Goal: Information Seeking & Learning: Learn about a topic

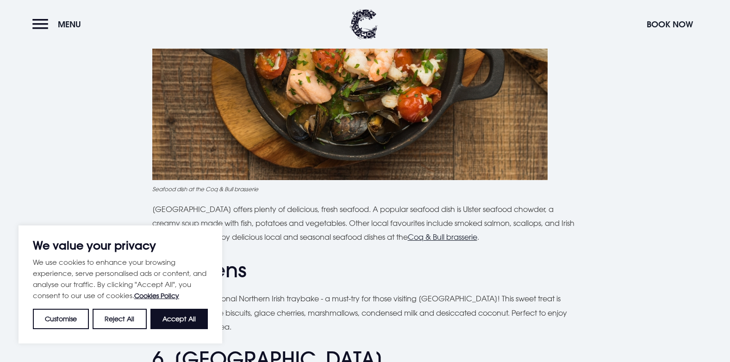
scroll to position [1065, 0]
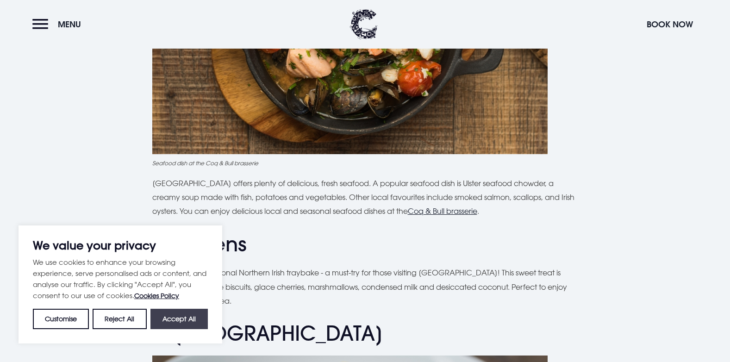
click at [178, 320] on button "Accept All" at bounding box center [179, 319] width 57 height 20
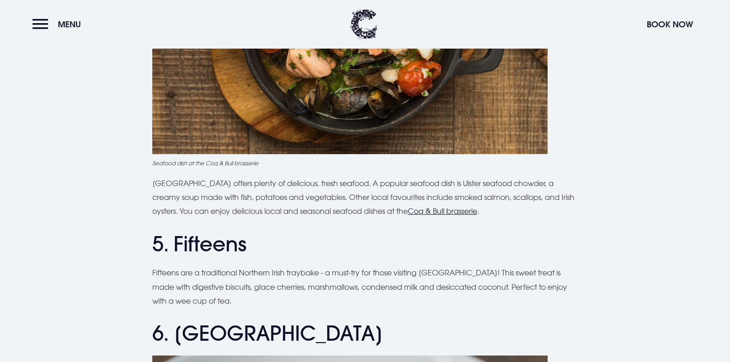
checkbox input "true"
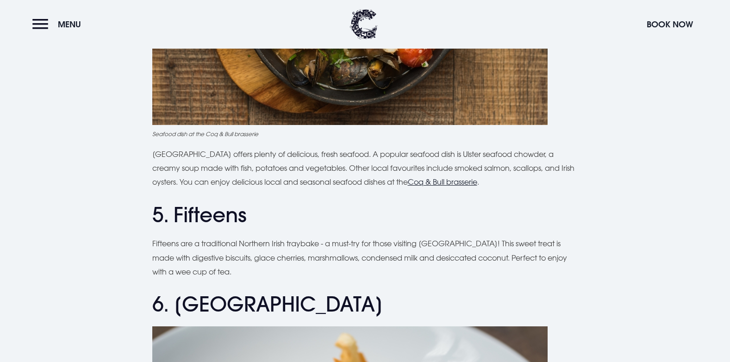
scroll to position [1158, 0]
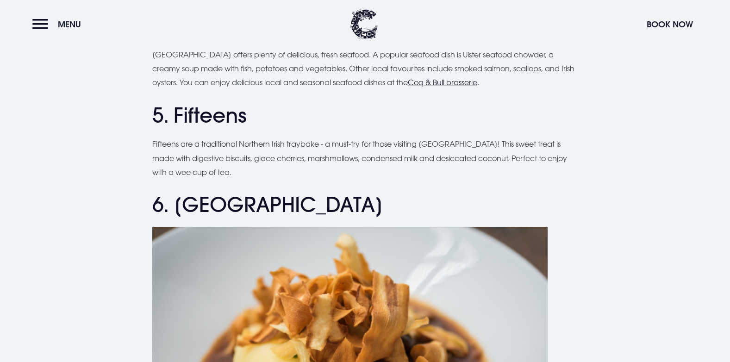
scroll to position [1250, 0]
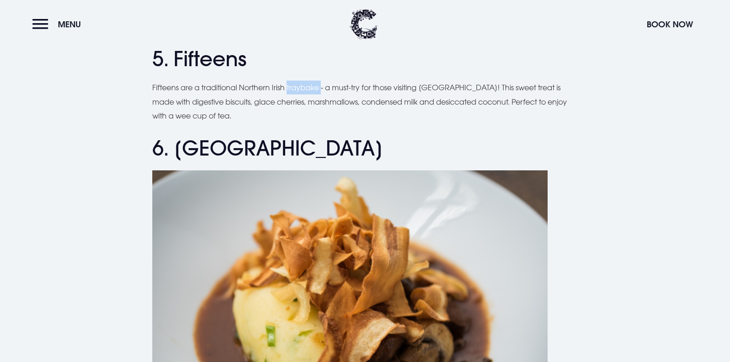
drag, startPoint x: 289, startPoint y: 88, endPoint x: 324, endPoint y: 86, distance: 34.3
click at [324, 86] on p "Fifteens are a traditional Northern Irish traybake - a must-try for those visit…" at bounding box center [365, 102] width 426 height 42
click at [323, 85] on p "Fifteens are a traditional Northern Irish traybake - a must-try for those visit…" at bounding box center [365, 102] width 426 height 42
click at [293, 88] on p "Fifteens are a traditional Northern Irish traybake - a must-try for those visit…" at bounding box center [365, 102] width 426 height 42
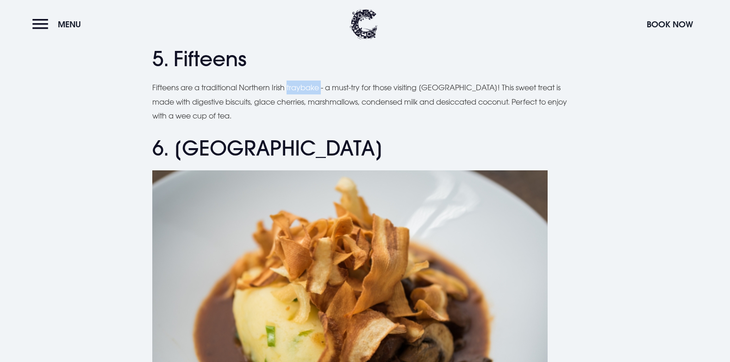
copy p "traybake"
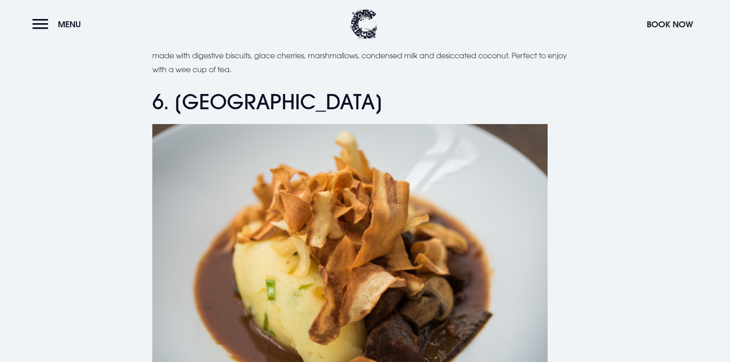
scroll to position [1158, 0]
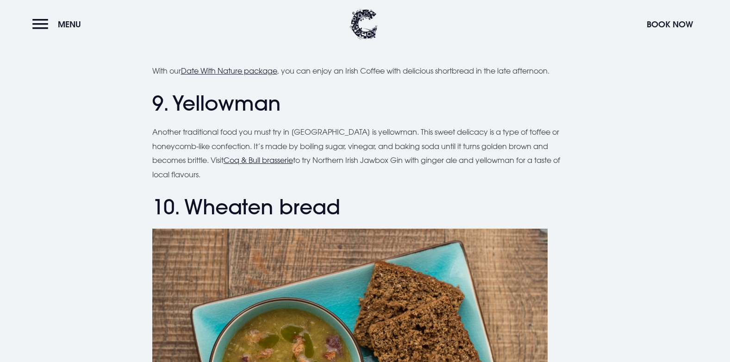
scroll to position [2223, 0]
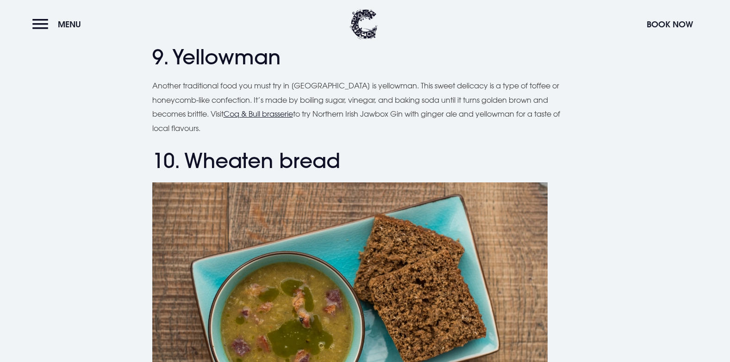
click at [176, 47] on header "Menu Book Now" at bounding box center [365, 24] width 730 height 49
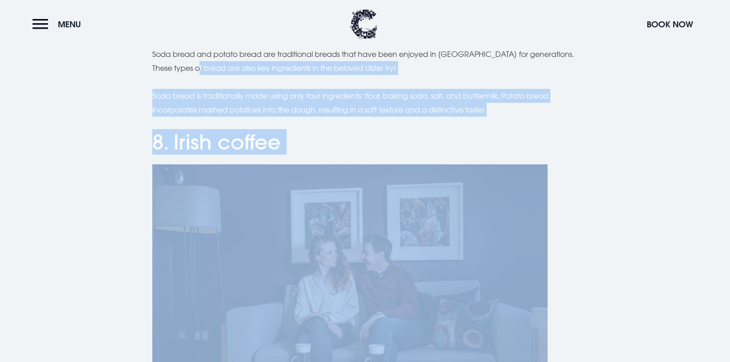
drag, startPoint x: 176, startPoint y: 54, endPoint x: 203, endPoint y: 55, distance: 27.3
click at [203, 54] on div "Planning a trip to Northern Ireland? From the famous Ulster fry to comforting I…" at bounding box center [365, 15] width 426 height 2934
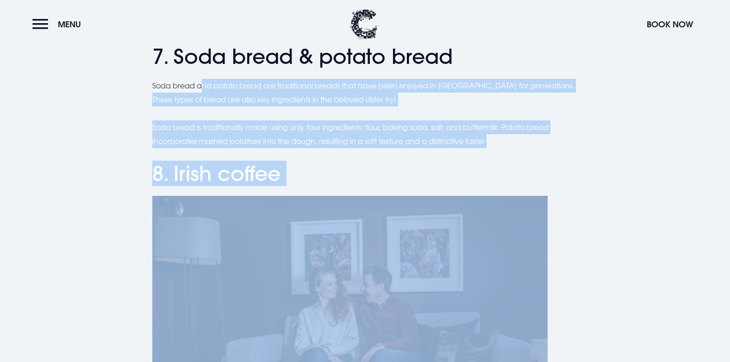
click at [721, 163] on section "Planning a trip to Northern Ireland? From the famous Ulster fry to comforting I…" at bounding box center [365, 46] width 730 height 3026
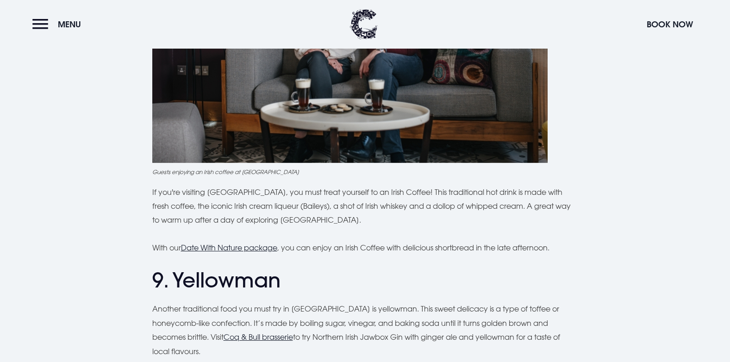
scroll to position [2074, 0]
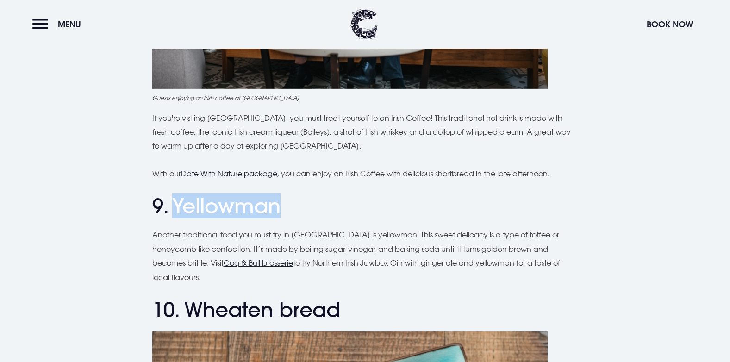
drag, startPoint x: 172, startPoint y: 207, endPoint x: 290, endPoint y: 203, distance: 118.6
click at [290, 203] on h2 "9. Yellowman" at bounding box center [365, 206] width 426 height 25
copy h2 "Yellowman"
click at [557, 171] on p "With our Date With Nature package , you can enjoy an Irish Coffee with deliciou…" at bounding box center [365, 174] width 426 height 14
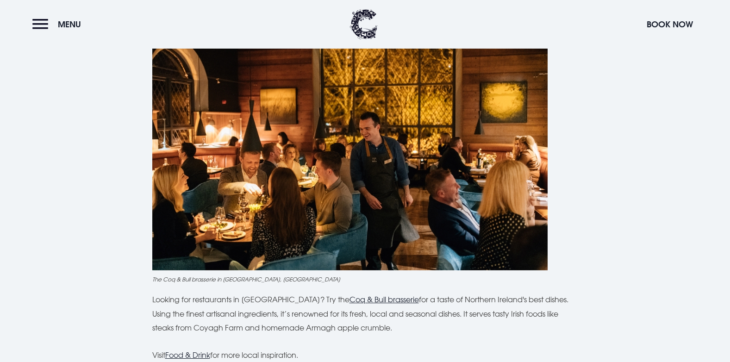
scroll to position [2861, 0]
